Goal: Information Seeking & Learning: Check status

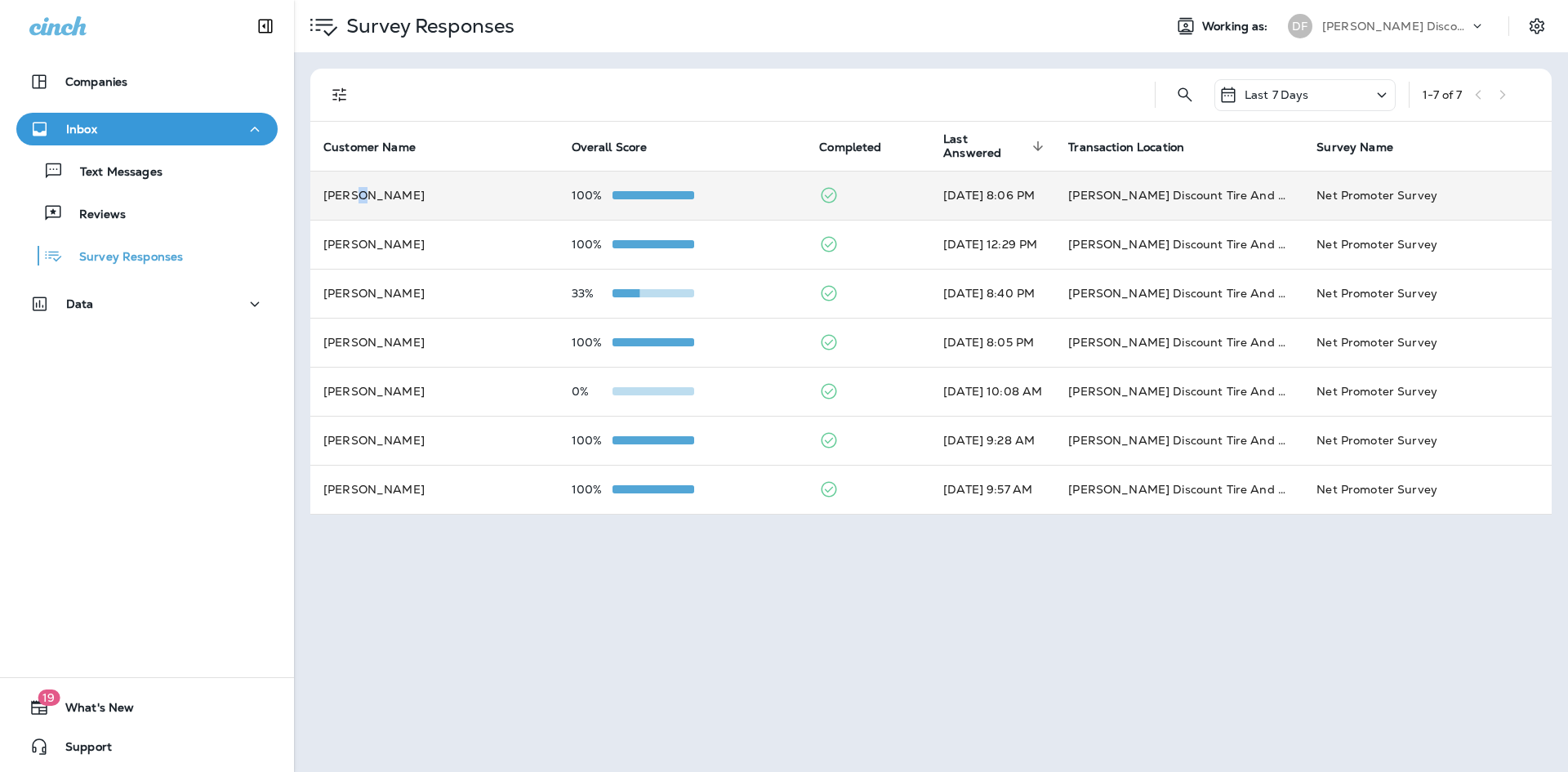
click at [360, 191] on td "[PERSON_NAME]" at bounding box center [434, 195] width 249 height 49
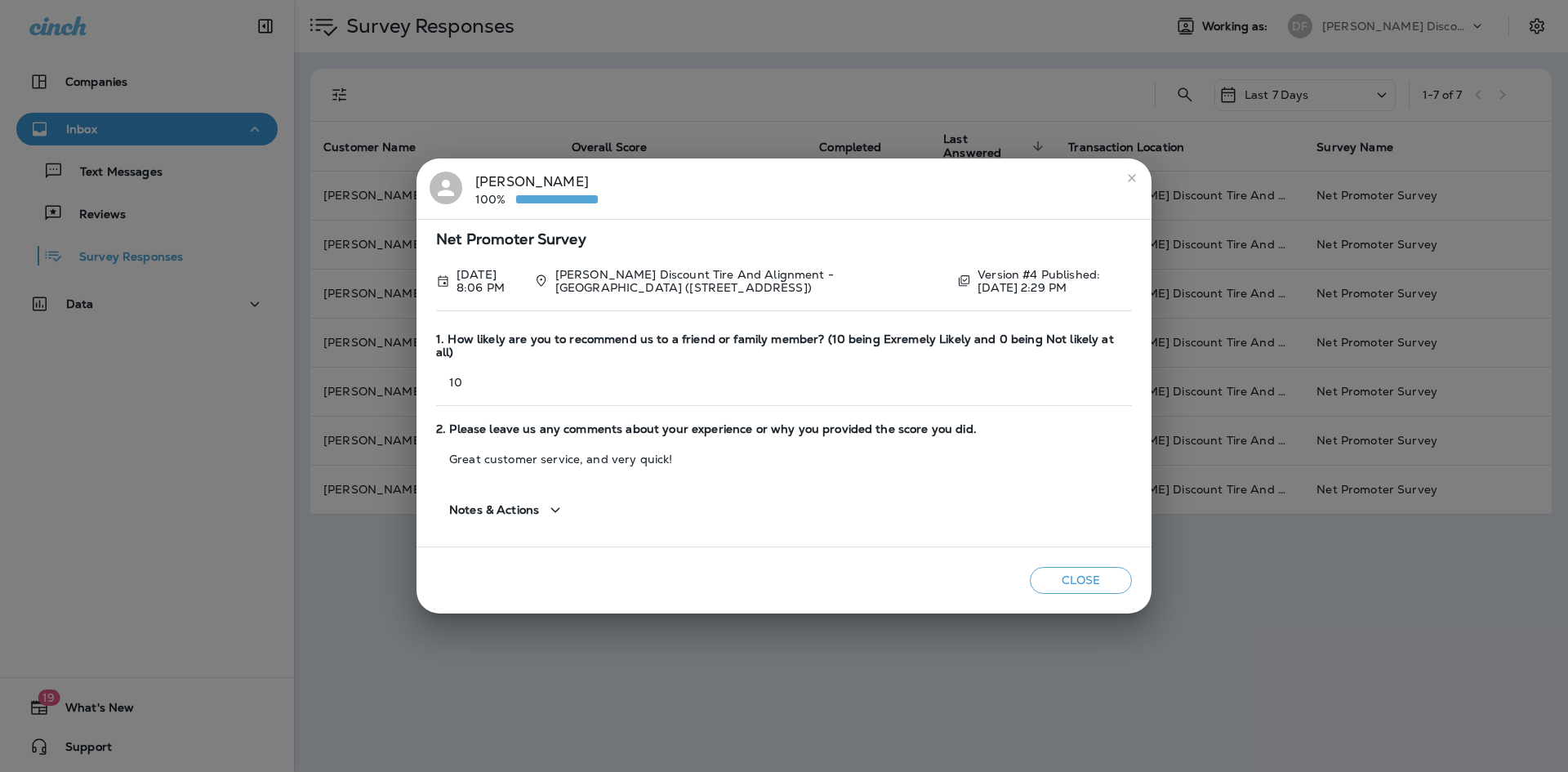
click at [1130, 185] on icon "close" at bounding box center [1131, 178] width 13 height 13
